Goal: Find specific page/section: Find specific page/section

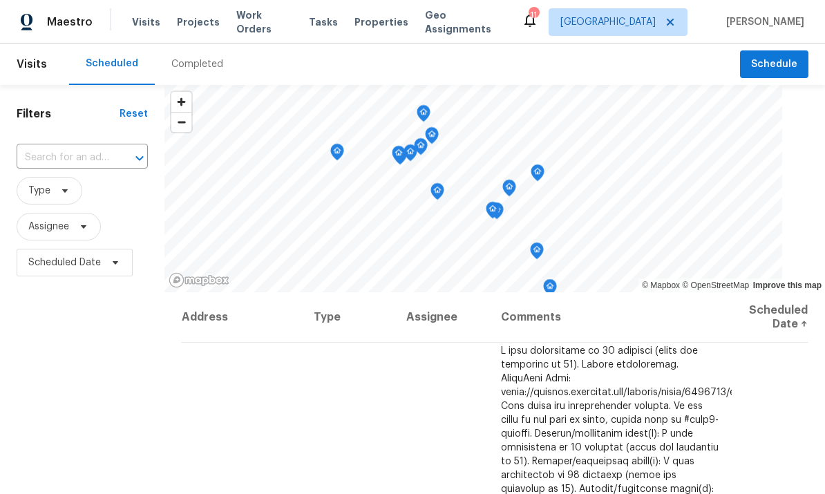
click at [370, 27] on span "Properties" at bounding box center [381, 22] width 54 height 14
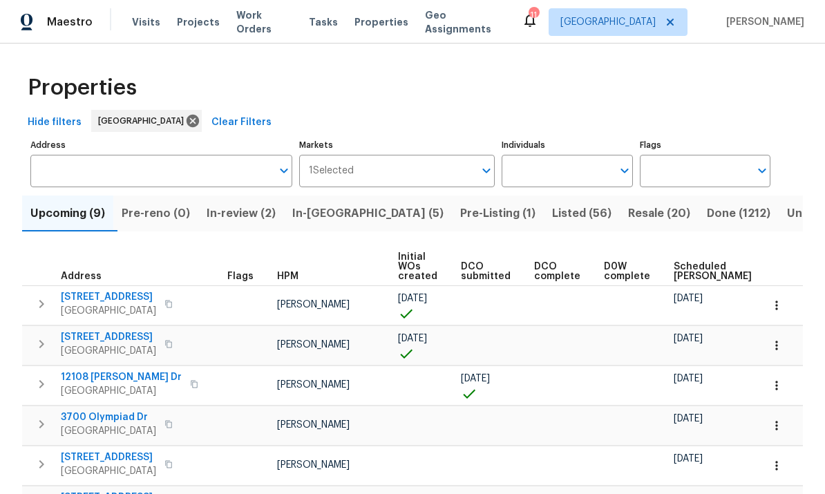
click at [588, 174] on input "Individuals" at bounding box center [556, 171] width 110 height 32
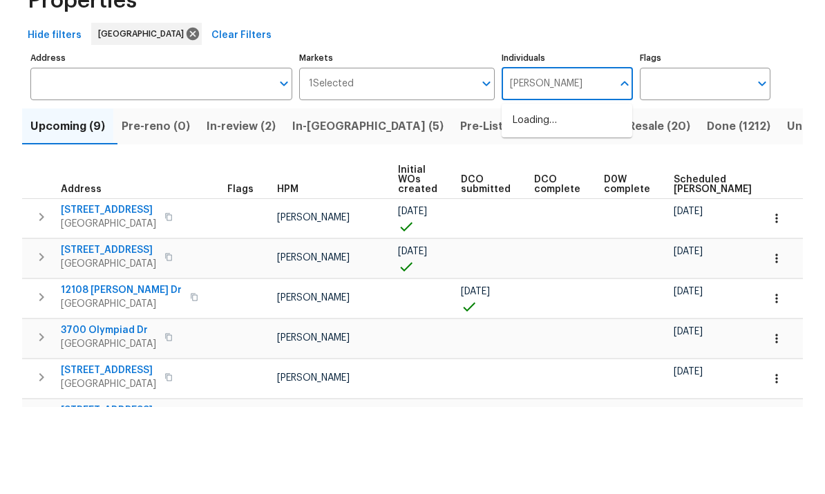
type input "[PERSON_NAME]"
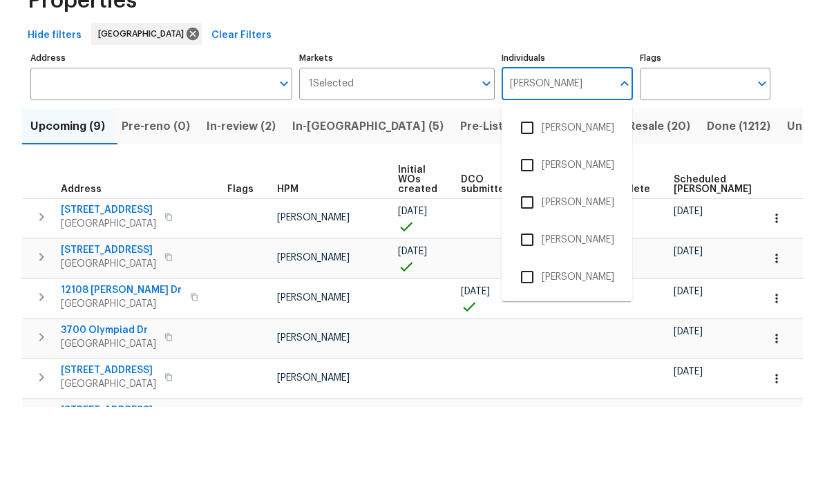
scroll to position [52, 0]
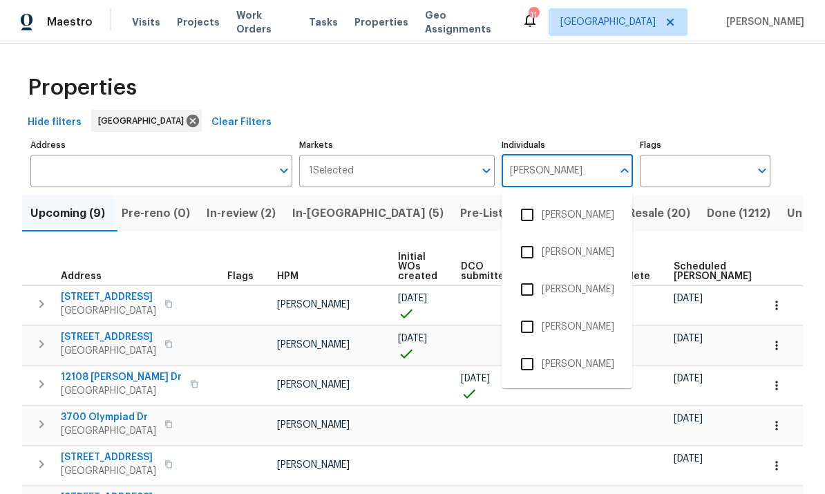
click at [532, 349] on input "checkbox" at bounding box center [526, 363] width 29 height 29
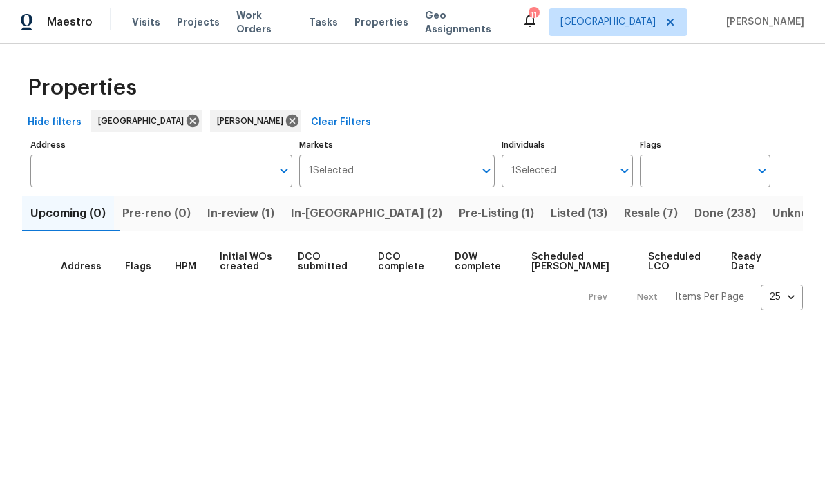
click at [624, 215] on span "Resale (7)" at bounding box center [651, 213] width 54 height 19
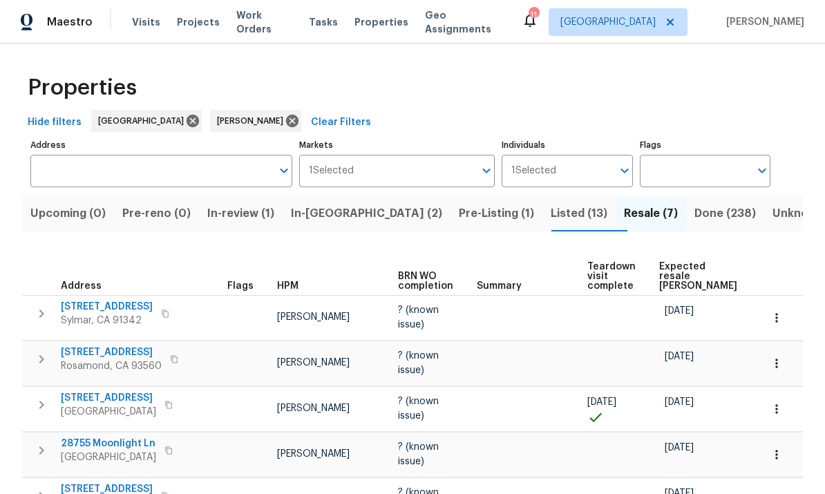
click at [542, 195] on button "Listed (13)" at bounding box center [578, 213] width 73 height 36
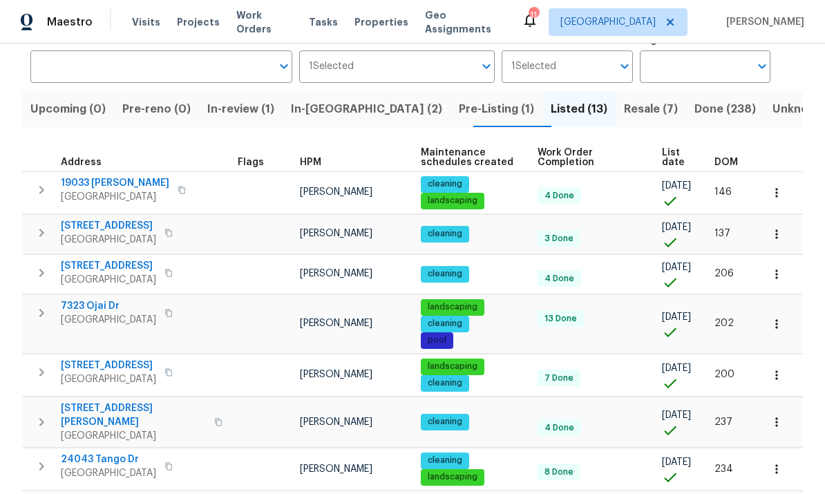
scroll to position [89, 0]
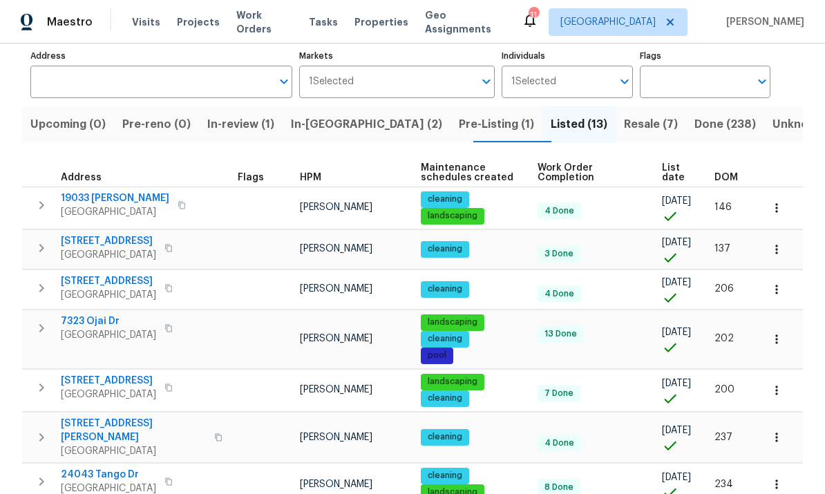
click at [724, 173] on span "DOM" at bounding box center [725, 178] width 23 height 10
